Goal: Information Seeking & Learning: Learn about a topic

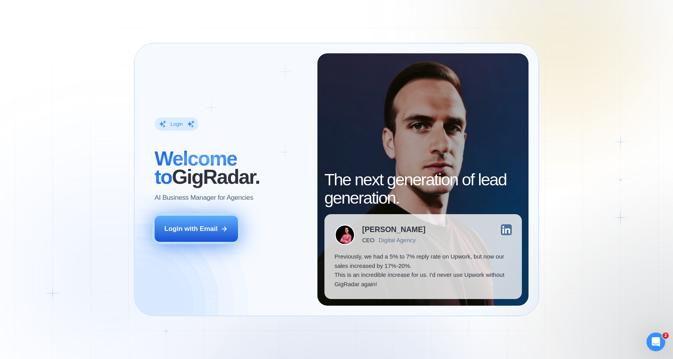
click at [213, 228] on div "Login with Email" at bounding box center [190, 228] width 53 height 9
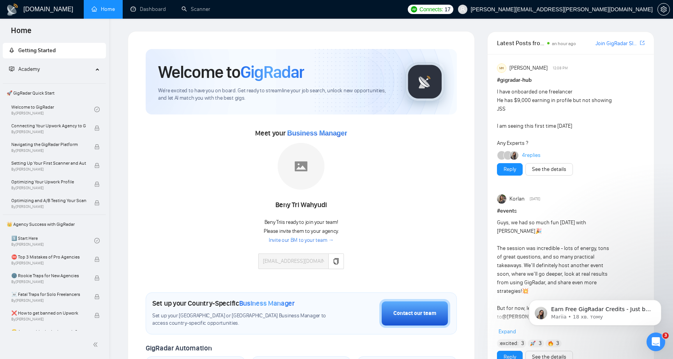
click at [35, 53] on span "Getting Started" at bounding box center [36, 50] width 37 height 7
click at [96, 72] on div "Academy" at bounding box center [55, 70] width 104 height 16
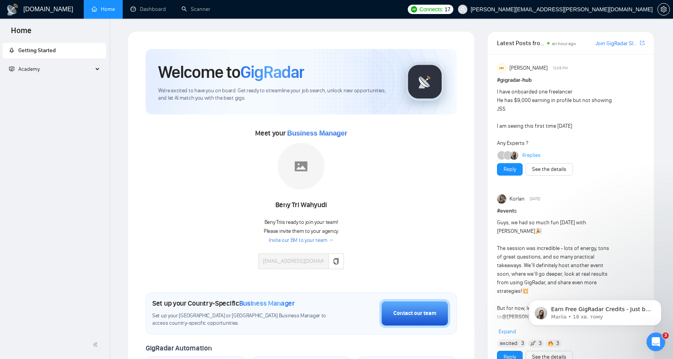
click at [96, 72] on div "Academy" at bounding box center [55, 70] width 104 height 16
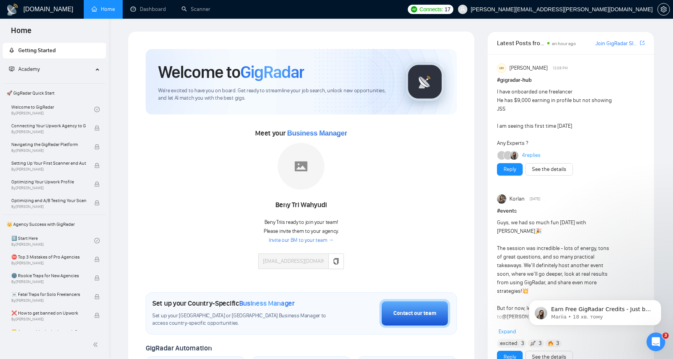
click at [46, 51] on span "Getting Started" at bounding box center [36, 50] width 37 height 7
click at [42, 51] on span "Getting Started" at bounding box center [36, 50] width 37 height 7
click at [270, 133] on span "Meet your Business Manager" at bounding box center [301, 133] width 92 height 9
click at [300, 174] on img at bounding box center [301, 166] width 47 height 47
click at [307, 240] on link "Invite our BM to your team →" at bounding box center [301, 240] width 65 height 7
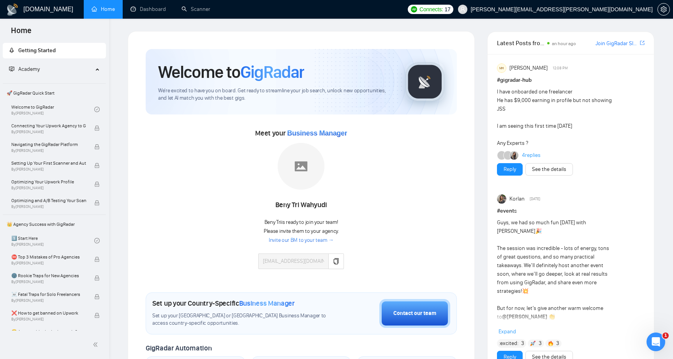
click at [302, 240] on link "Invite our BM to your team →" at bounding box center [301, 240] width 65 height 7
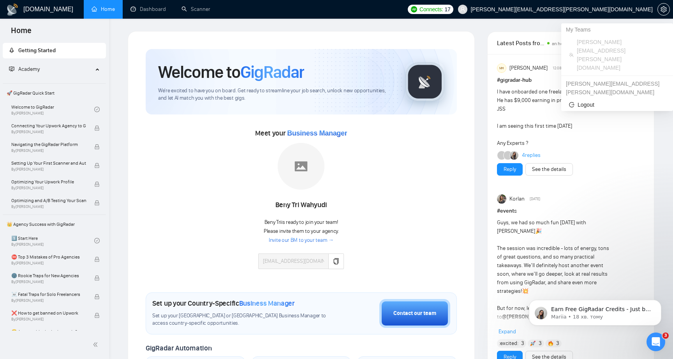
click at [588, 45] on span "[PERSON_NAME][EMAIL_ADDRESS][PERSON_NAME][DOMAIN_NAME]" at bounding box center [621, 55] width 88 height 34
click at [588, 77] on div "[PERSON_NAME][EMAIL_ADDRESS][PERSON_NAME][DOMAIN_NAME]" at bounding box center [617, 87] width 112 height 21
click at [661, 14] on button "button" at bounding box center [663, 9] width 12 height 12
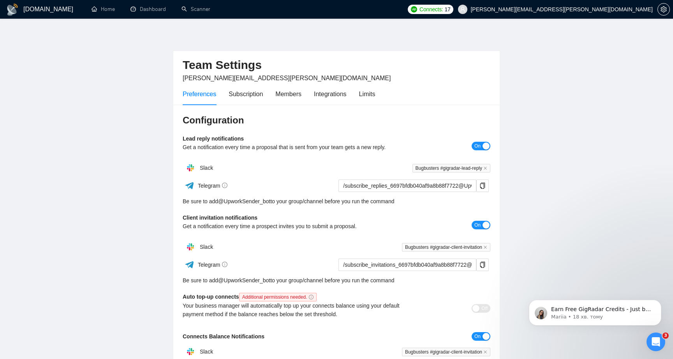
click at [124, 164] on main "Team Settings dorosh.oleksandr@gmail.com Preferences Subscription Members Integ…" at bounding box center [336, 236] width 648 height 411
click at [127, 195] on main "Team Settings dorosh.oleksandr@gmail.com Preferences Subscription Members Integ…" at bounding box center [336, 236] width 648 height 411
click at [158, 176] on main "Team Settings dorosh.oleksandr@gmail.com Preferences Subscription Members Integ…" at bounding box center [336, 236] width 648 height 411
click at [158, 206] on main "Team Settings dorosh.oleksandr@gmail.com Preferences Subscription Members Integ…" at bounding box center [336, 236] width 648 height 411
click at [251, 94] on div "Subscription" at bounding box center [246, 94] width 34 height 10
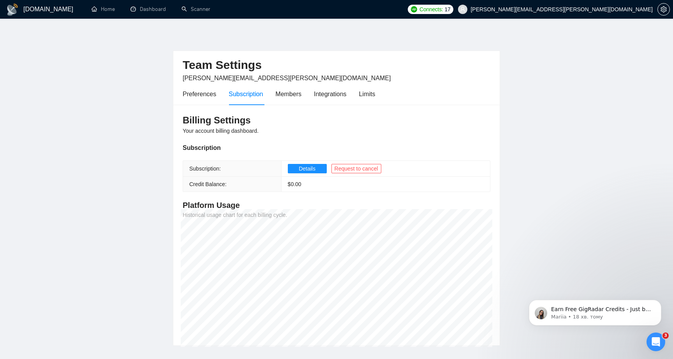
click at [134, 211] on main "Team Settings dorosh.oleksandr@gmail.com Preferences Subscription Members Integ…" at bounding box center [336, 188] width 648 height 315
click at [134, 223] on main "Team Settings dorosh.oleksandr@gmail.com Preferences Subscription Members Integ…" at bounding box center [336, 188] width 648 height 315
click at [280, 93] on div "Members" at bounding box center [288, 94] width 26 height 10
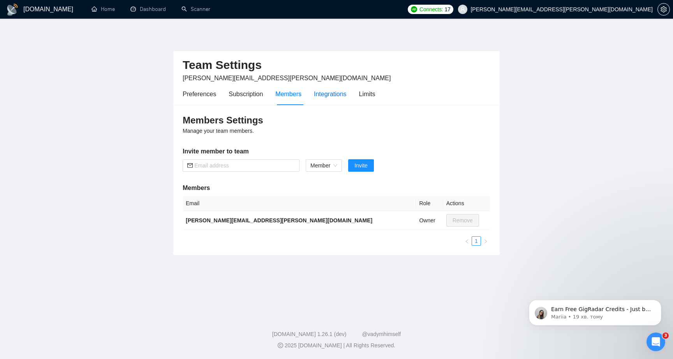
click at [328, 93] on div "Integrations" at bounding box center [330, 94] width 33 height 10
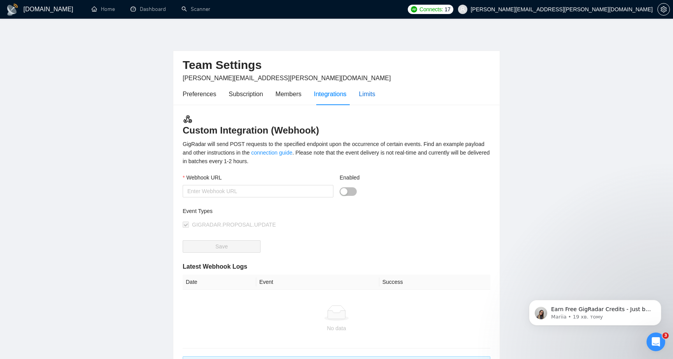
click at [363, 93] on div "Limits" at bounding box center [367, 94] width 16 height 10
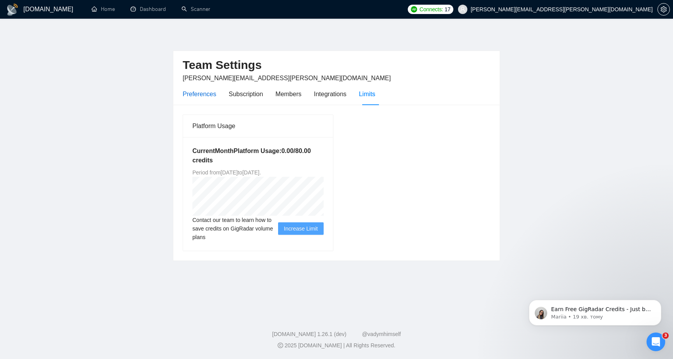
click at [193, 93] on div "Preferences" at bounding box center [199, 94] width 33 height 10
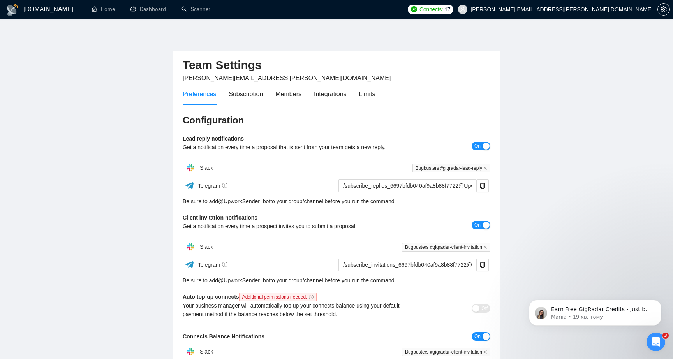
click at [120, 153] on main "Team Settings dorosh.oleksandr@gmail.com Preferences Subscription Members Integ…" at bounding box center [336, 236] width 648 height 411
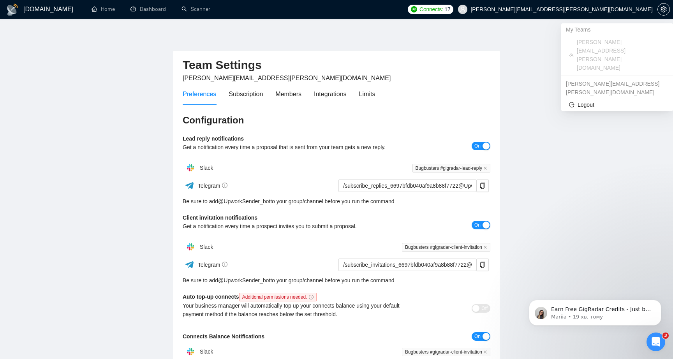
click at [603, 9] on span "[PERSON_NAME][EMAIL_ADDRESS][PERSON_NAME][DOMAIN_NAME]" at bounding box center [561, 9] width 182 height 0
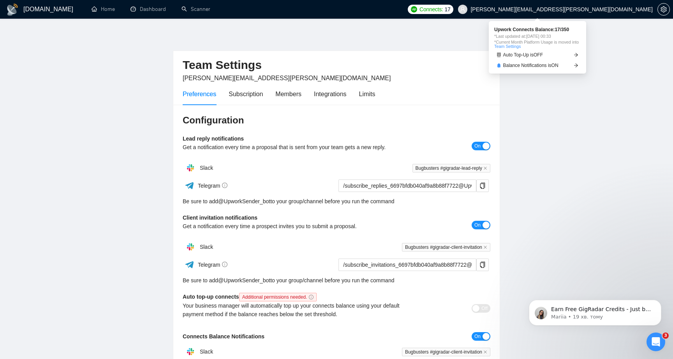
click at [443, 8] on span "Connects:" at bounding box center [430, 9] width 23 height 9
click at [250, 43] on div "Team Settings dorosh.oleksandr@gmail.com Preferences Subscription Members Integ…" at bounding box center [336, 236] width 327 height 411
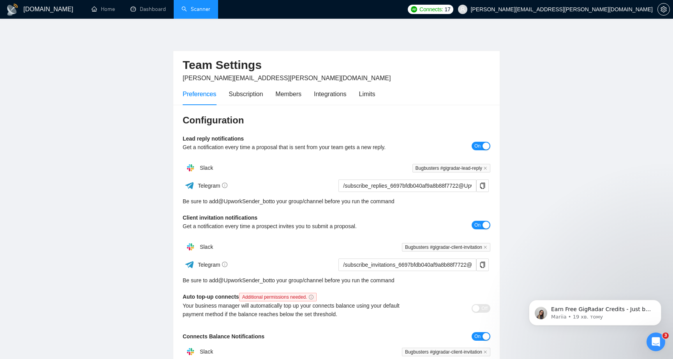
click at [200, 9] on link "Scanner" at bounding box center [195, 9] width 29 height 7
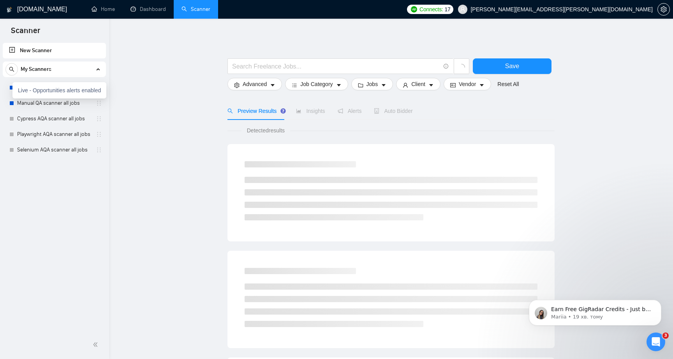
click at [12, 86] on div "Live - Opportunities alerts enabled" at bounding box center [59, 90] width 94 height 16
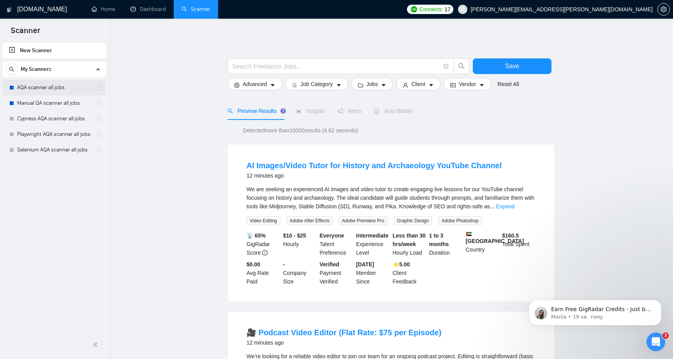
click at [65, 89] on link "AQA scanner all jobs" at bounding box center [54, 88] width 74 height 16
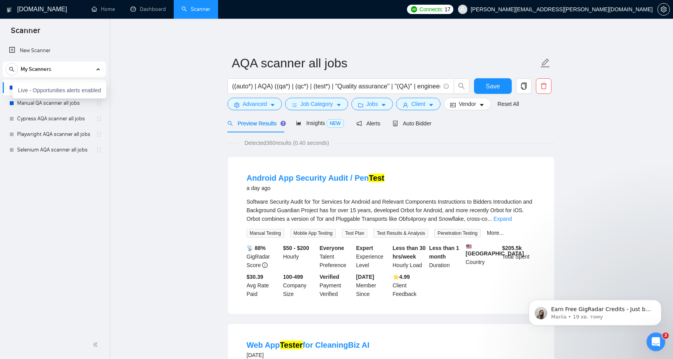
click at [10, 87] on div at bounding box center [11, 87] width 5 height 5
click at [12, 88] on div "Live - Opportunities alerts enabled" at bounding box center [59, 90] width 94 height 16
click at [62, 106] on link "Manual QA scanner all jobs" at bounding box center [54, 103] width 74 height 16
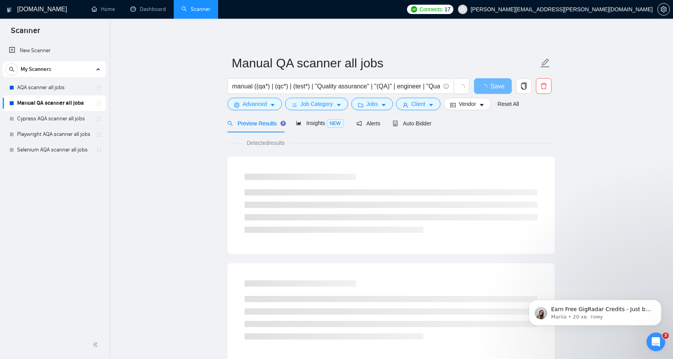
click at [12, 13] on div "Live - Opportunities alerts enabled" at bounding box center [44, 5] width 94 height 16
click at [12, 104] on div "Live - Opportunities alerts enabled" at bounding box center [59, 106] width 94 height 16
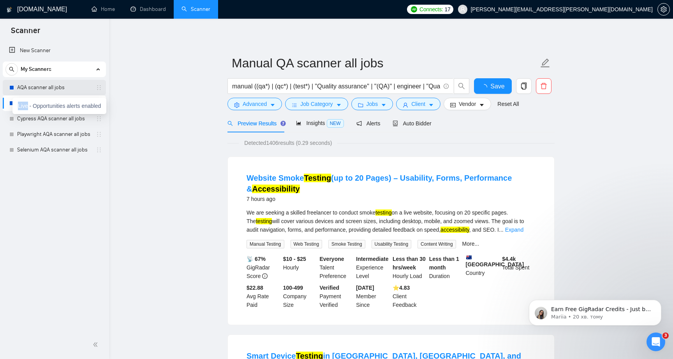
click at [54, 83] on link "AQA scanner all jobs" at bounding box center [54, 88] width 74 height 16
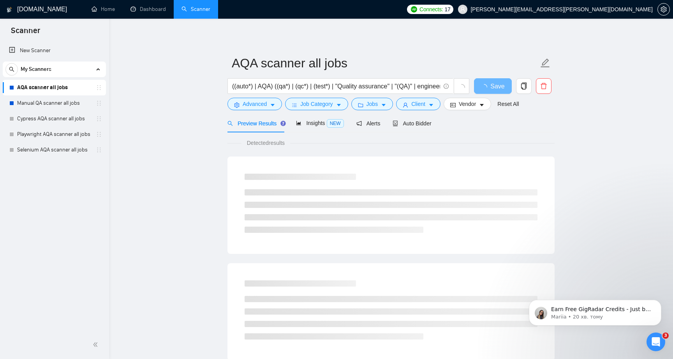
click at [164, 129] on main "AQA scanner all jobs ((auto*) | AQA) ((qa*) | (qc*) | (test*) | "Quality assura…" at bounding box center [390, 355] width 539 height 649
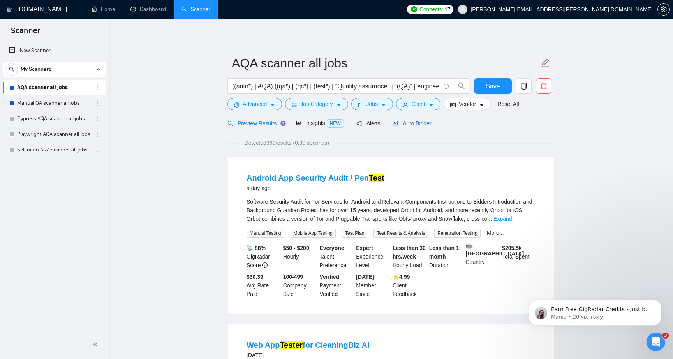
click at [410, 123] on span "Auto Bidder" at bounding box center [411, 123] width 39 height 6
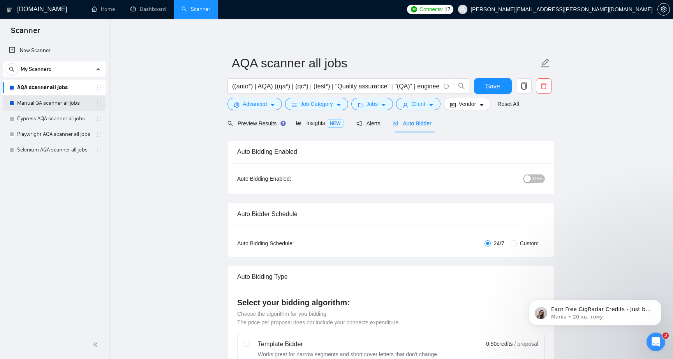
click at [71, 105] on link "Manual QA scanner all jobs" at bounding box center [54, 103] width 74 height 16
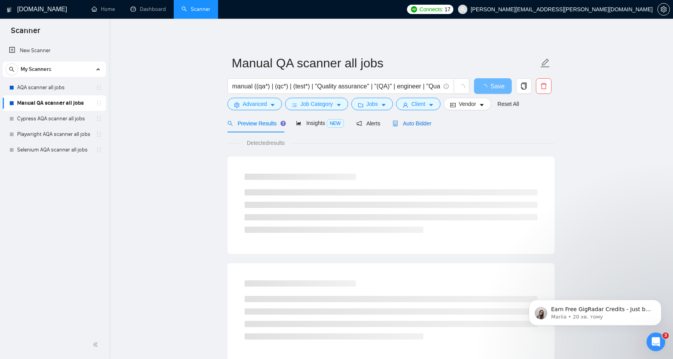
click at [417, 122] on span "Auto Bidder" at bounding box center [411, 123] width 39 height 6
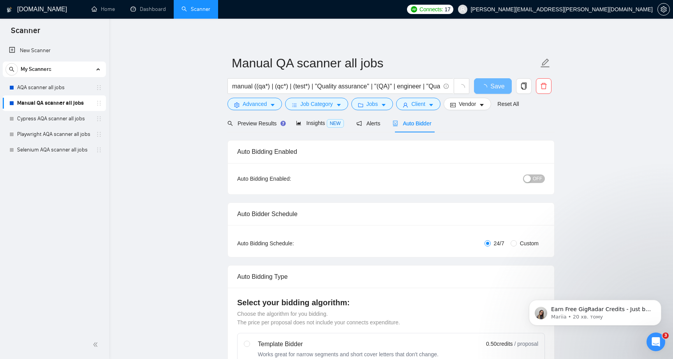
checkbox input "true"
click at [142, 11] on link "Dashboard" at bounding box center [147, 9] width 35 height 7
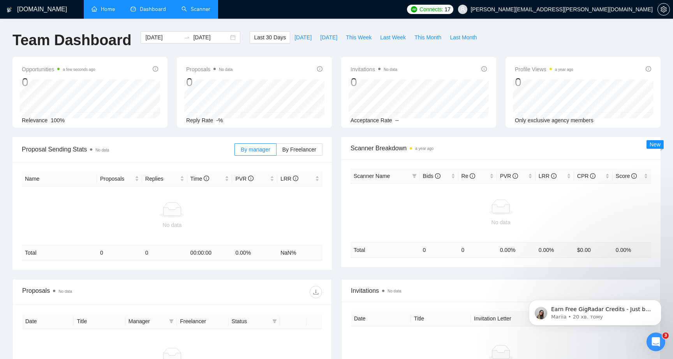
click at [95, 8] on link "Home" at bounding box center [102, 9] width 23 height 7
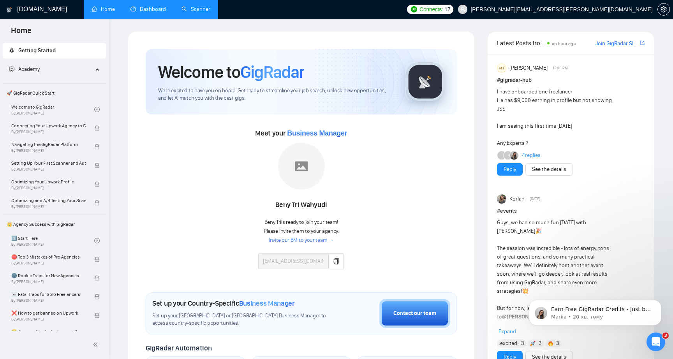
click at [386, 220] on div "Meet your Business Manager Beny Tri Wahyudi Beny Tri is ready to join your team…" at bounding box center [301, 202] width 311 height 150
click at [390, 189] on div "Meet your Business Manager Beny Tri Wahyudi Beny Tri is ready to join your team…" at bounding box center [301, 202] width 311 height 150
click at [296, 172] on img at bounding box center [301, 166] width 47 height 47
click at [353, 174] on div "Meet your Business Manager Beny Tri Wahyudi Beny Tri is ready to join your team…" at bounding box center [301, 202] width 311 height 150
click at [366, 199] on div "Meet your Business Manager Beny Tri Wahyudi Beny Tri is ready to join your team…" at bounding box center [301, 202] width 311 height 150
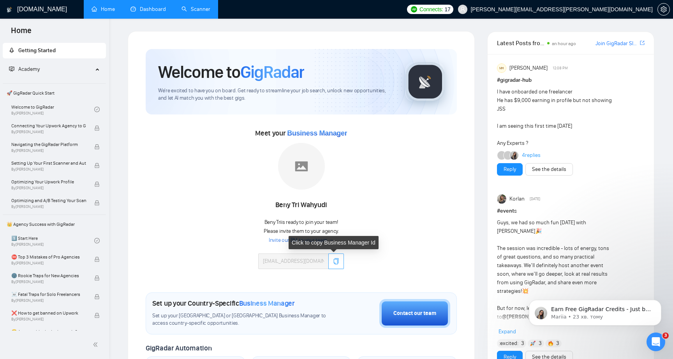
click at [334, 261] on icon "copy" at bounding box center [336, 261] width 6 height 6
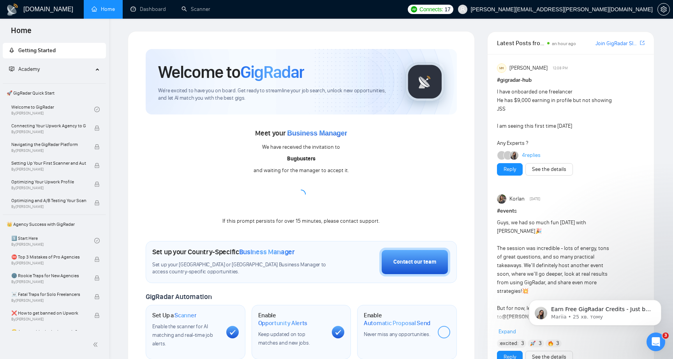
click at [134, 195] on div "Welcome to GigRadar We're excited to have you on board. Get ready to streamline…" at bounding box center [301, 286] width 347 height 510
click at [610, 323] on div "Earn Free GigRadar Credits - Just by Sharing Your Story! 💬 Want more credits fo…" at bounding box center [595, 313] width 132 height 26
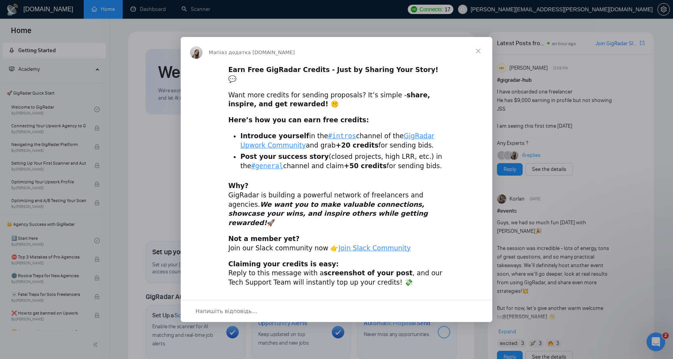
click at [204, 176] on div "Earn Free GigRadar Credits - Just by Sharing Your Story! 💬 Want more credits fo…" at bounding box center [336, 179] width 311 height 229
click at [201, 202] on div "Earn Free GigRadar Credits - Just by Sharing Your Story! 💬 Want more credits fo…" at bounding box center [336, 179] width 311 height 229
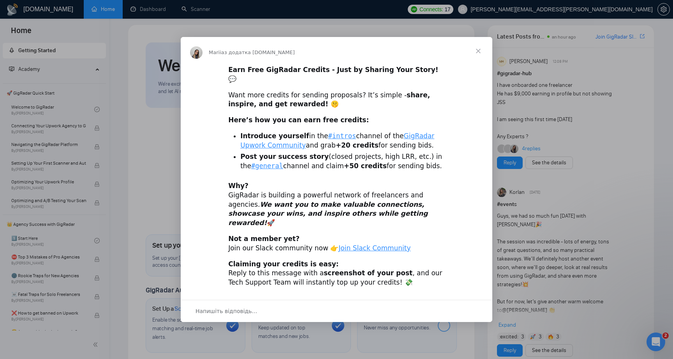
scroll to position [7, 0]
click at [477, 61] on span "Закрити" at bounding box center [478, 51] width 28 height 28
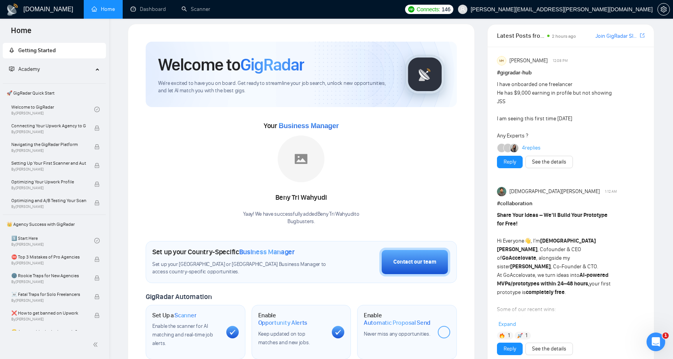
click at [133, 159] on div "Welcome to GigRadar We're excited to have you on board. Get ready to streamline…" at bounding box center [301, 282] width 347 height 517
click at [133, 176] on div "Welcome to GigRadar We're excited to have you on board. Get ready to streamline…" at bounding box center [301, 282] width 347 height 517
click at [649, 339] on icon "Відкрити програму для спілкування Intercom" at bounding box center [654, 340] width 13 height 13
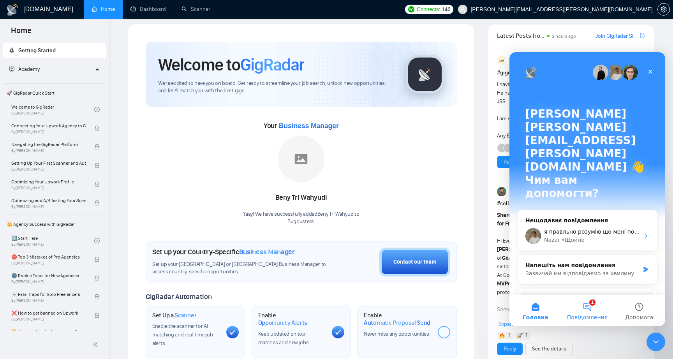
click at [590, 310] on button "1 Повідомлення" at bounding box center [587, 310] width 52 height 31
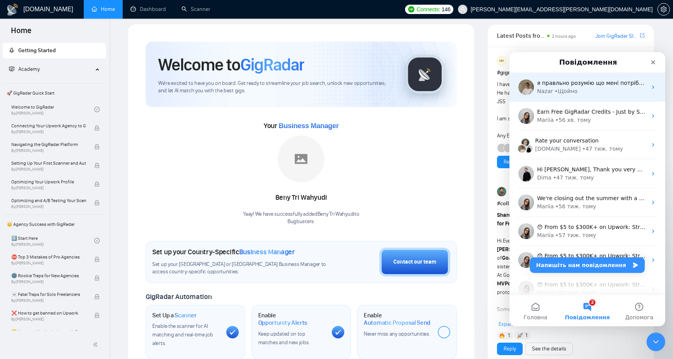
click at [569, 92] on div "• Щойно" at bounding box center [565, 91] width 23 height 8
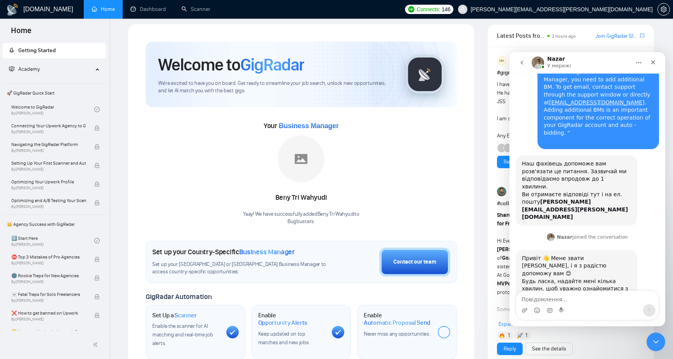
scroll to position [119, 0]
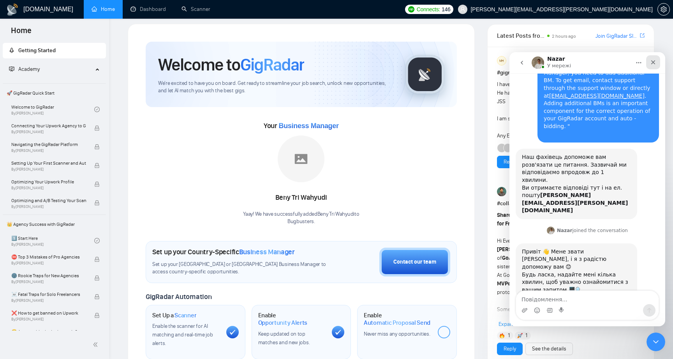
click at [650, 63] on icon "Закрити" at bounding box center [653, 62] width 6 height 6
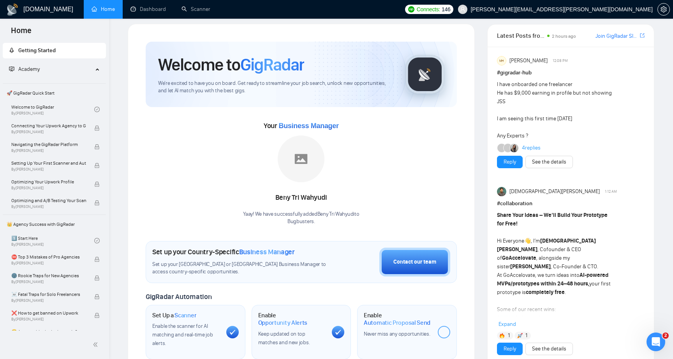
click at [638, 338] on div "1 1" at bounding box center [571, 336] width 148 height 8
click at [664, 338] on html at bounding box center [654, 340] width 19 height 19
click at [656, 342] on icon "Відкрити програму для спілкування Intercom" at bounding box center [654, 340] width 13 height 13
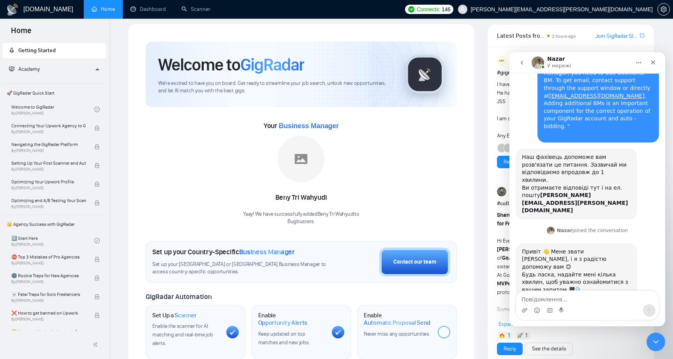
click at [521, 60] on icon "go back" at bounding box center [522, 63] width 6 height 6
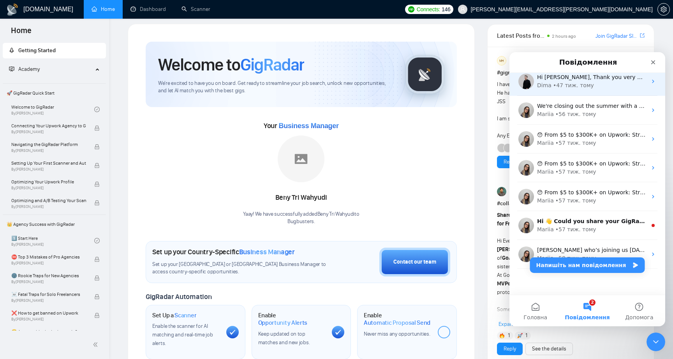
scroll to position [97, 0]
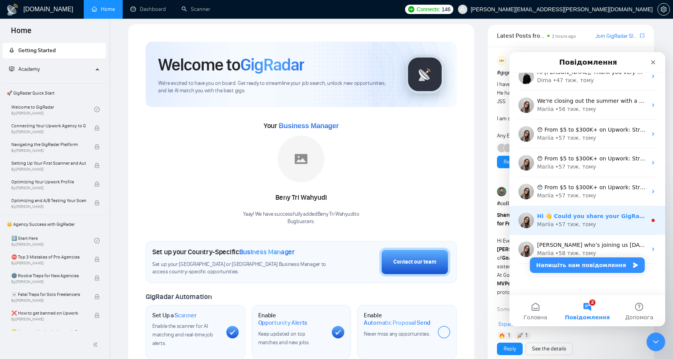
click at [585, 223] on div "• 57 тиж. тому" at bounding box center [575, 224] width 41 height 8
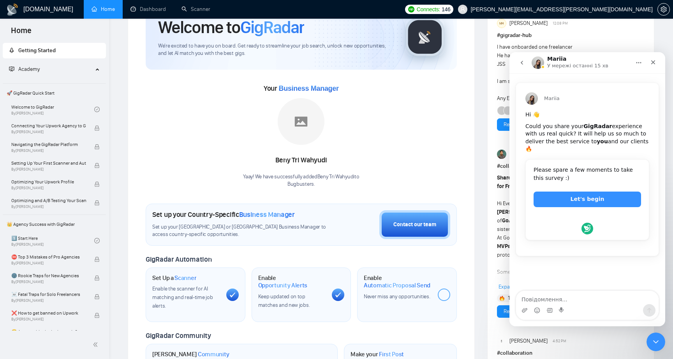
scroll to position [49, 0]
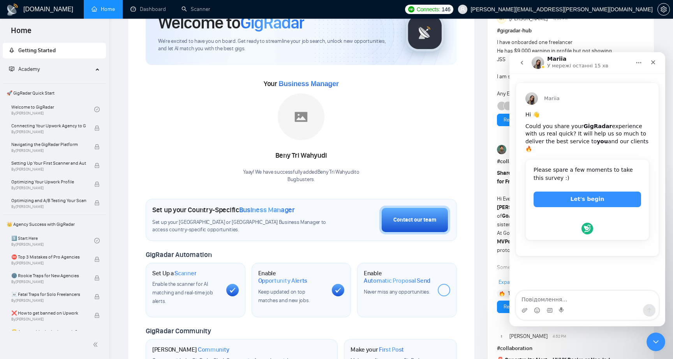
click at [520, 62] on icon "go back" at bounding box center [522, 63] width 6 height 6
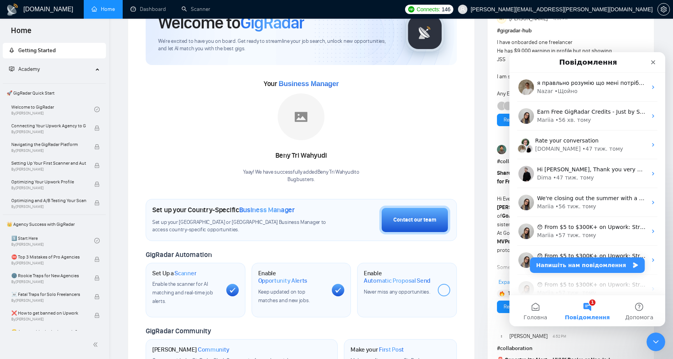
scroll to position [0, 0]
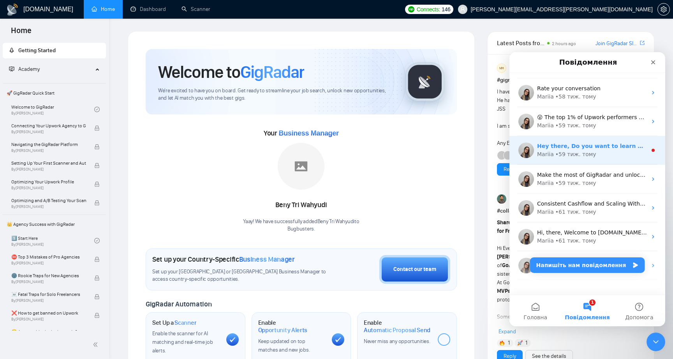
click at [574, 154] on div "• 59 тиж. тому" at bounding box center [575, 154] width 41 height 8
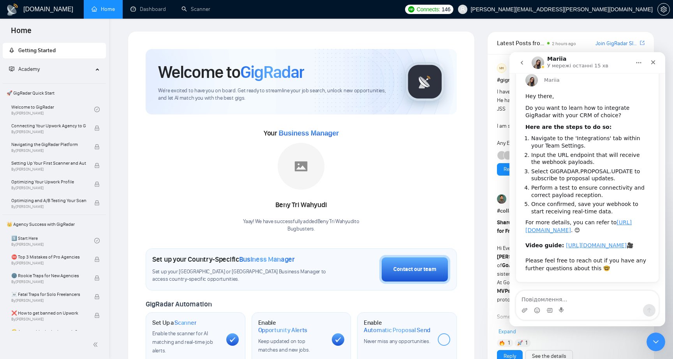
scroll to position [56, 0]
click at [523, 63] on icon "go back" at bounding box center [522, 63] width 6 height 6
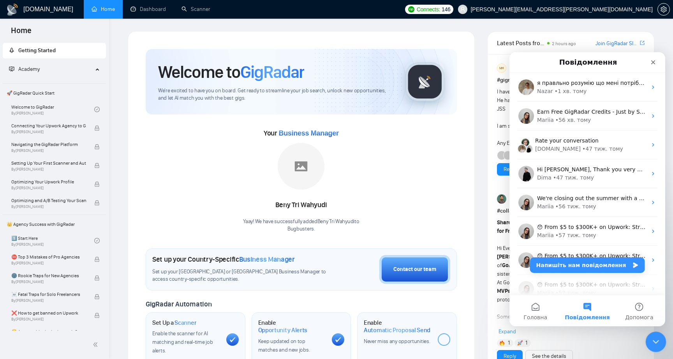
click at [652, 339] on icon "Закрити програму для спілкування Intercom" at bounding box center [654, 340] width 9 height 9
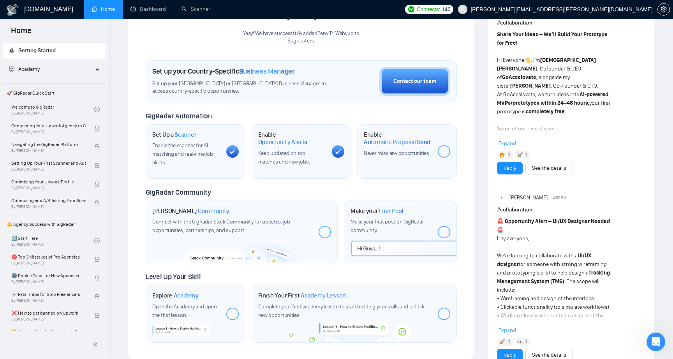
scroll to position [192, 0]
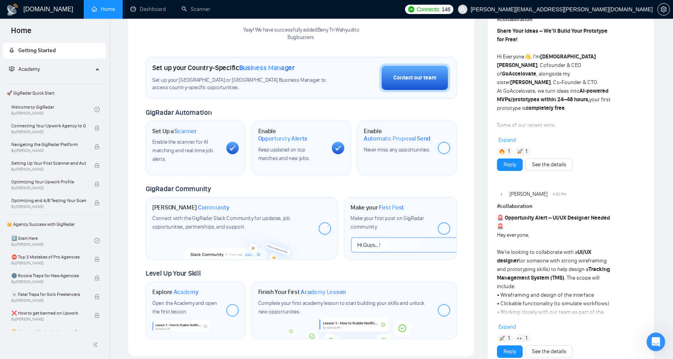
click at [208, 206] on span "Community" at bounding box center [214, 208] width 32 height 8
click at [211, 219] on span "Connect with the GigRadar Slack Community for updates, job opportunities, partn…" at bounding box center [221, 222] width 138 height 15
click at [222, 249] on img at bounding box center [241, 246] width 115 height 28
click at [211, 227] on span "Connect with the GigRadar Slack Community for updates, job opportunities, partn…" at bounding box center [221, 222] width 138 height 15
click at [198, 206] on span "Community" at bounding box center [214, 208] width 32 height 8
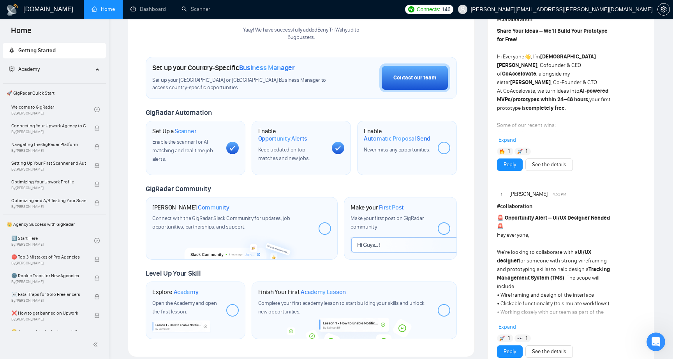
click at [214, 206] on span "Community" at bounding box center [214, 208] width 32 height 8
click at [225, 230] on div "Connect with the GigRadar Slack Community for updates, job opportunities, partn…" at bounding box center [232, 222] width 160 height 17
click at [225, 246] on img at bounding box center [241, 246] width 115 height 28
click at [225, 255] on img at bounding box center [241, 246] width 115 height 28
click at [278, 255] on img at bounding box center [241, 246] width 115 height 28
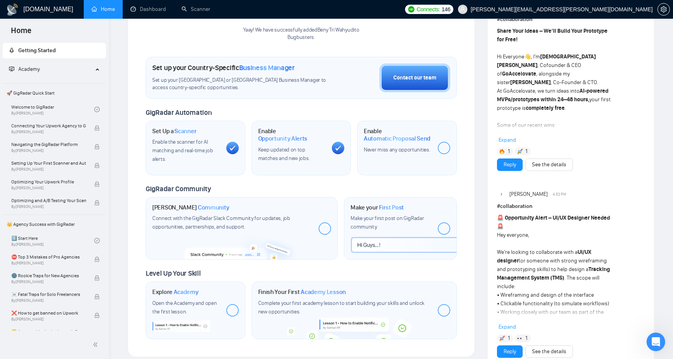
click at [325, 228] on div at bounding box center [324, 228] width 12 height 12
click at [440, 227] on div at bounding box center [444, 228] width 12 height 12
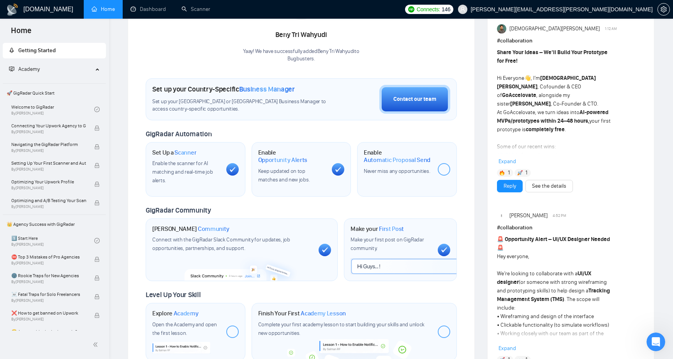
scroll to position [0, 0]
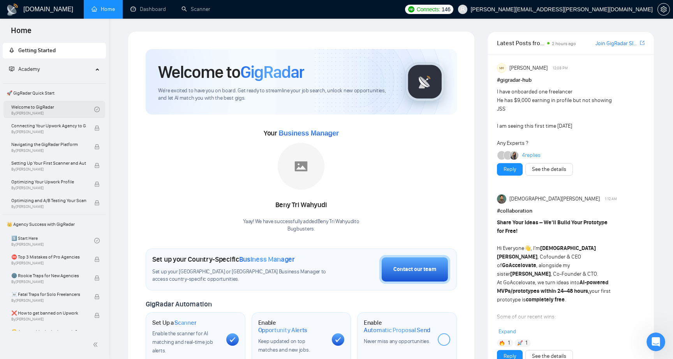
click at [59, 112] on link "Welcome to GigRadar By Vlad Timinsky" at bounding box center [52, 109] width 83 height 17
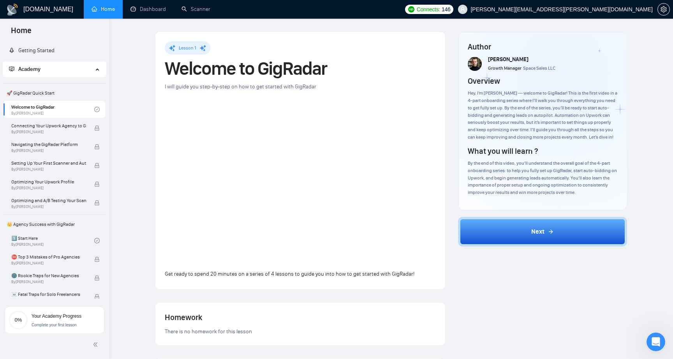
click at [494, 297] on div "Author Vlad Timinsky Growth Manager Space Sales LLC Overview Hey, I’m Vlad — we…" at bounding box center [543, 291] width 182 height 518
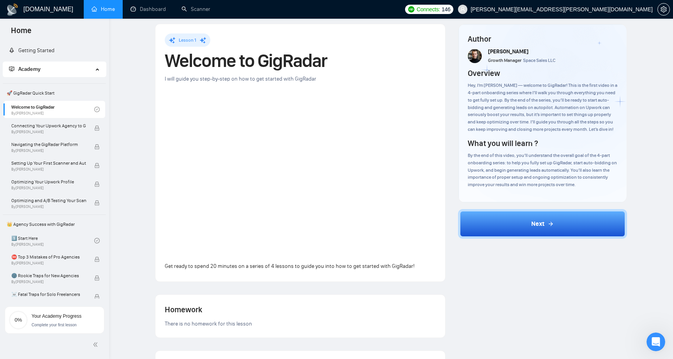
scroll to position [3, 0]
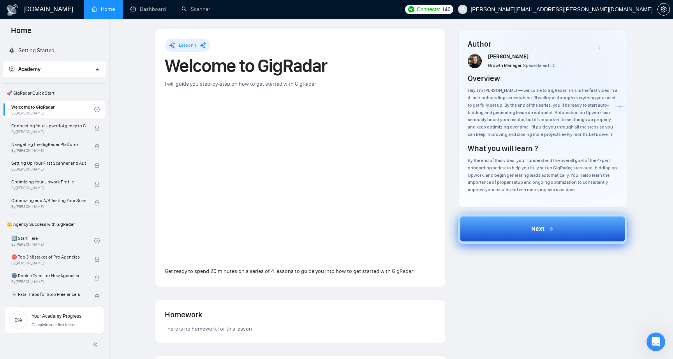
click at [509, 230] on button "Next" at bounding box center [542, 229] width 169 height 30
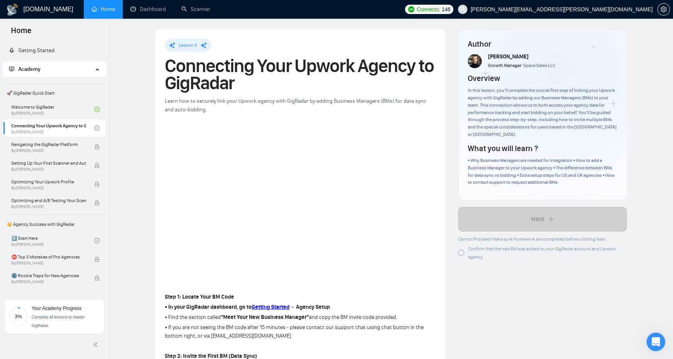
click at [461, 250] on div at bounding box center [461, 253] width 6 height 6
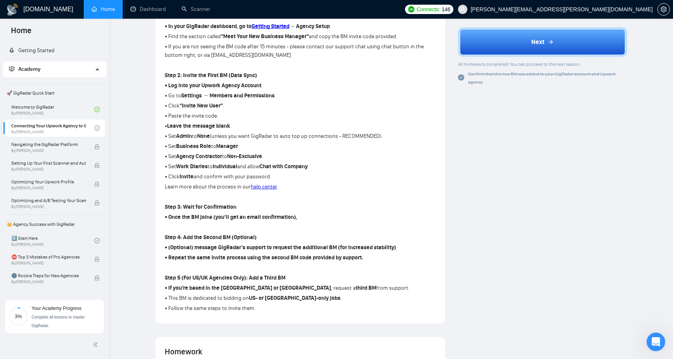
scroll to position [280, 0]
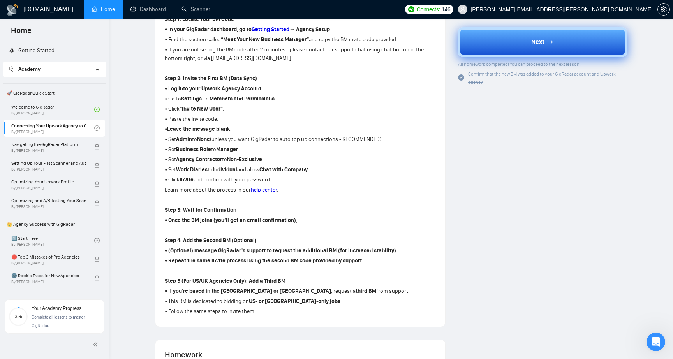
click at [512, 43] on button "Next" at bounding box center [542, 42] width 169 height 30
